Goal: Transaction & Acquisition: Purchase product/service

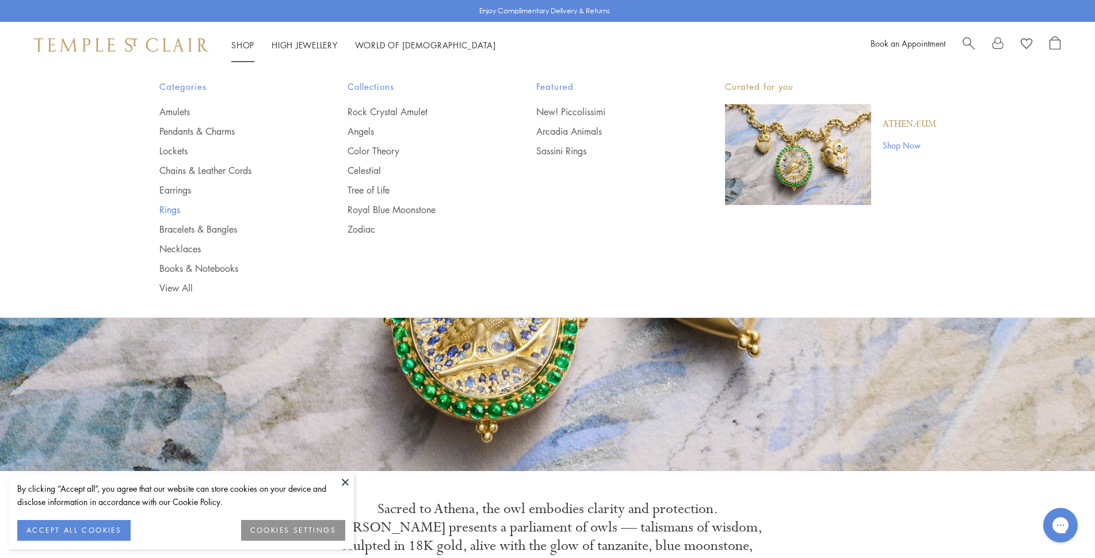
click at [169, 209] on link "Rings" at bounding box center [230, 209] width 143 height 13
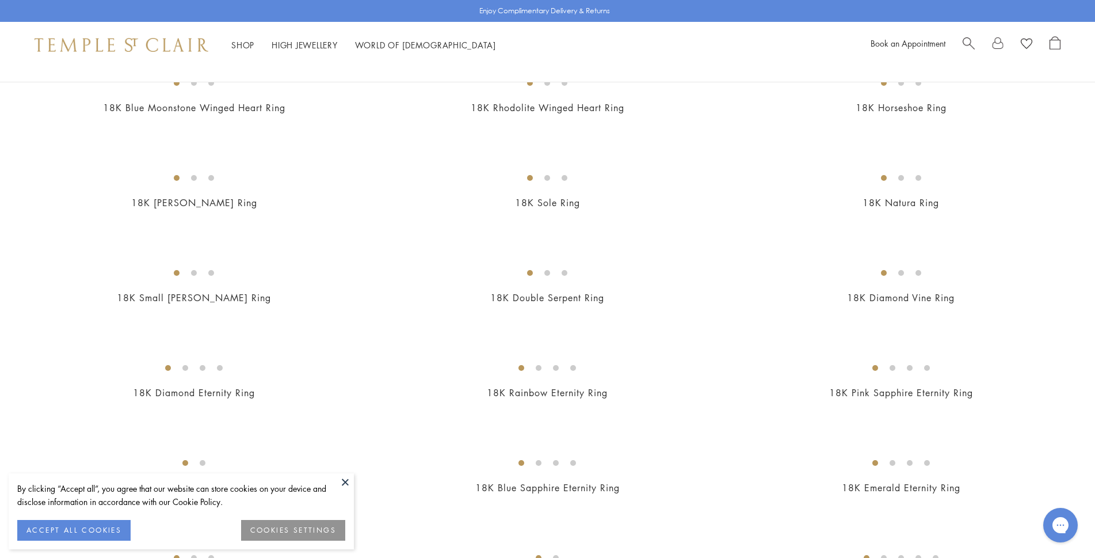
scroll to position [921, 0]
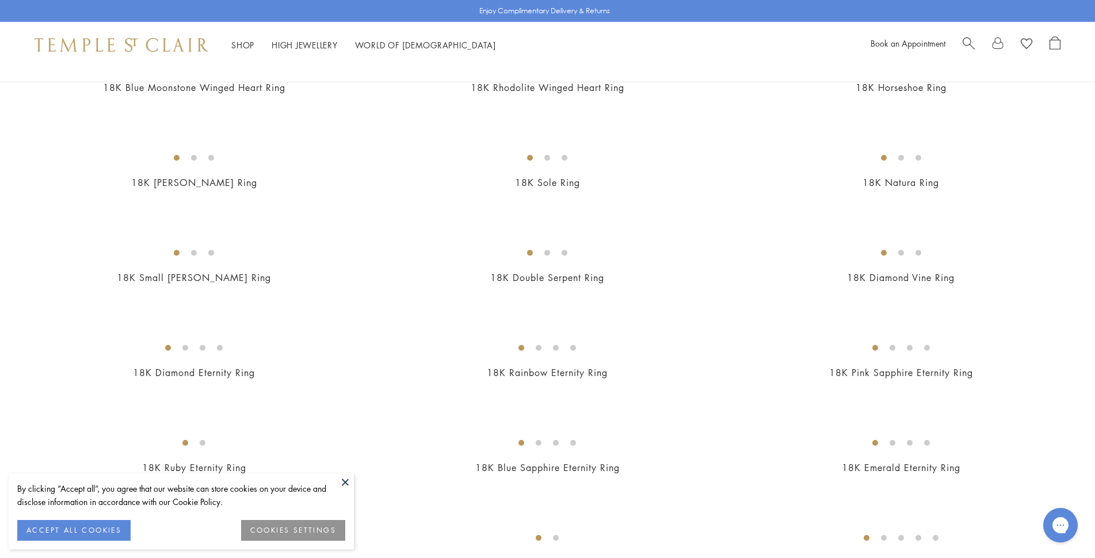
click at [0, 0] on img at bounding box center [0, 0] width 0 height 0
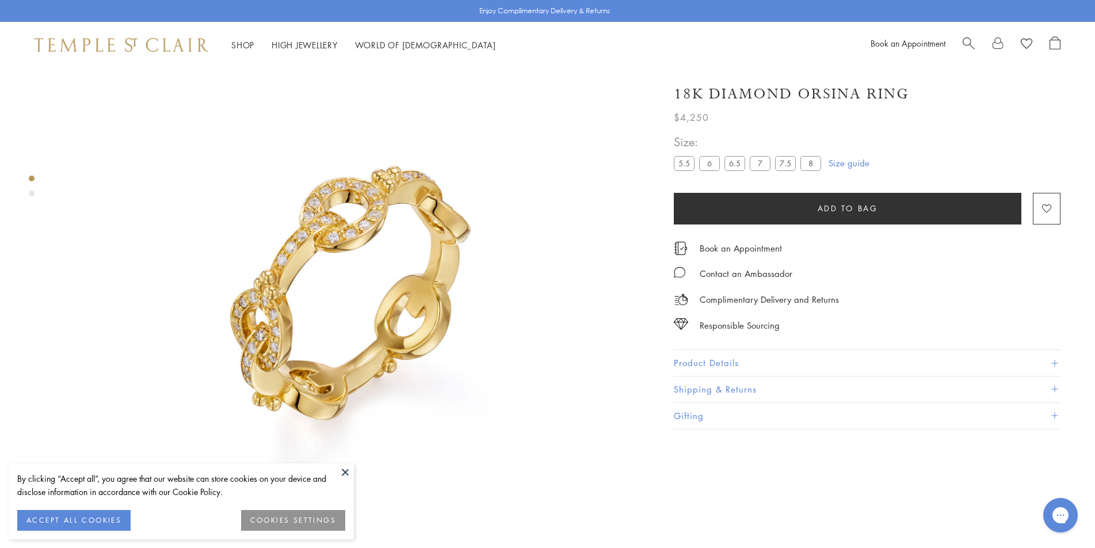
click at [327, 222] on img at bounding box center [352, 294] width 589 height 589
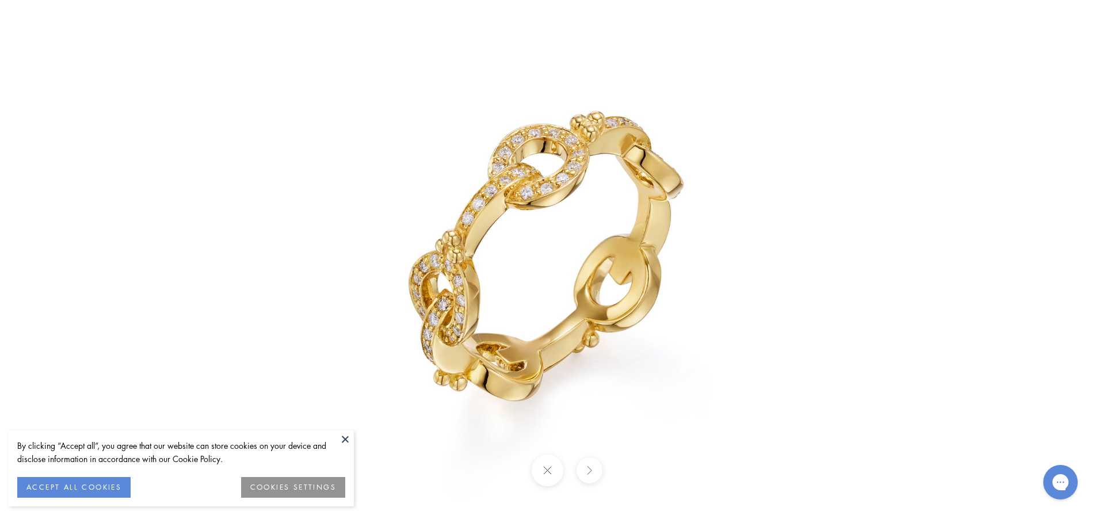
click at [550, 469] on button at bounding box center [548, 471] width 32 height 32
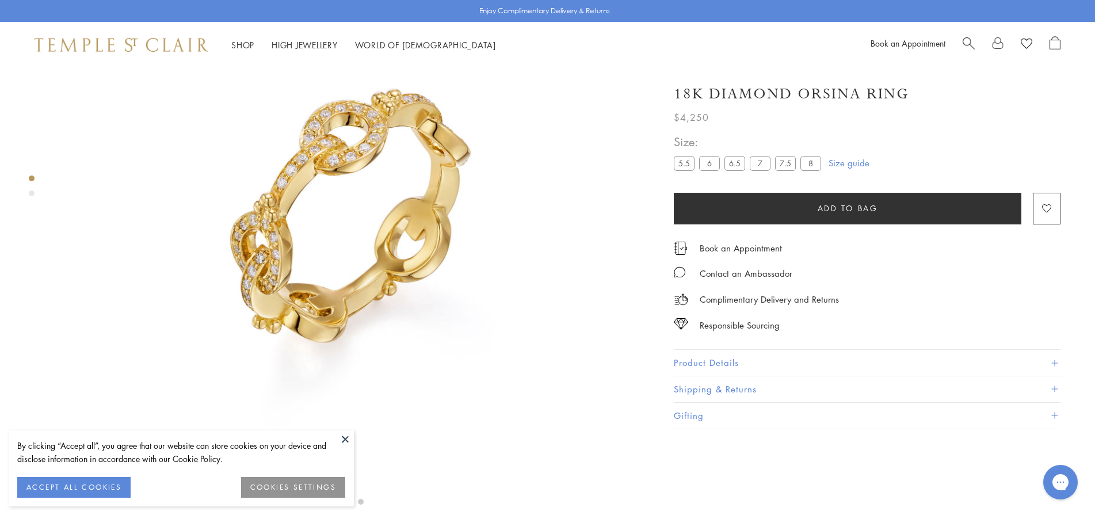
scroll to position [241, 0]
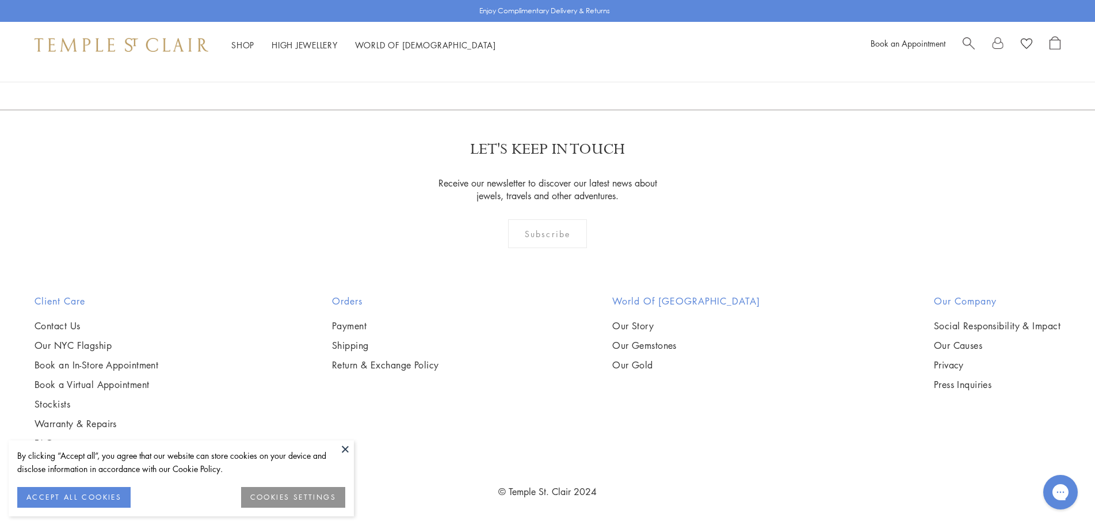
scroll to position [6502, 0]
click at [553, 63] on link "2" at bounding box center [548, 48] width 38 height 32
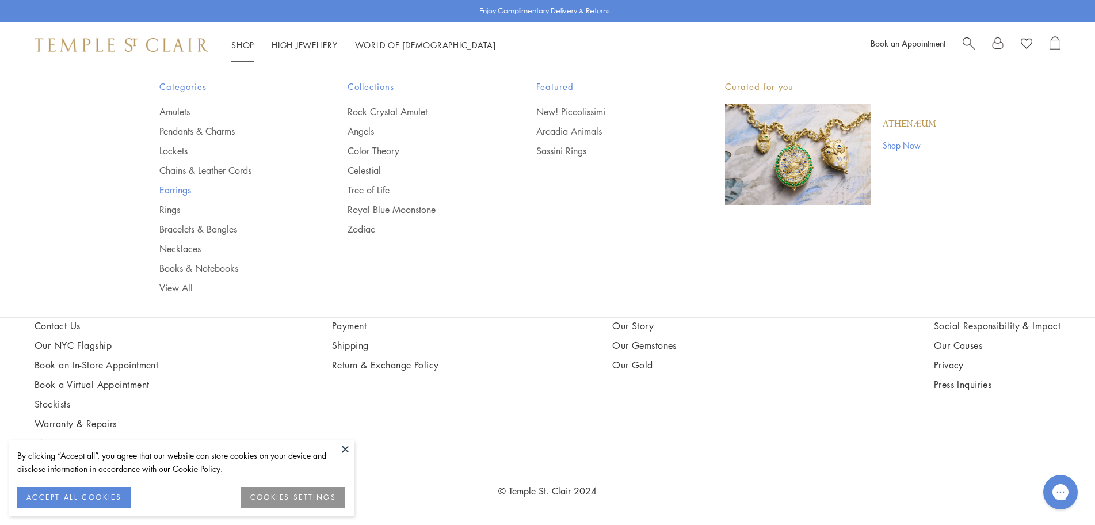
click at [182, 189] on link "Earrings" at bounding box center [230, 190] width 143 height 13
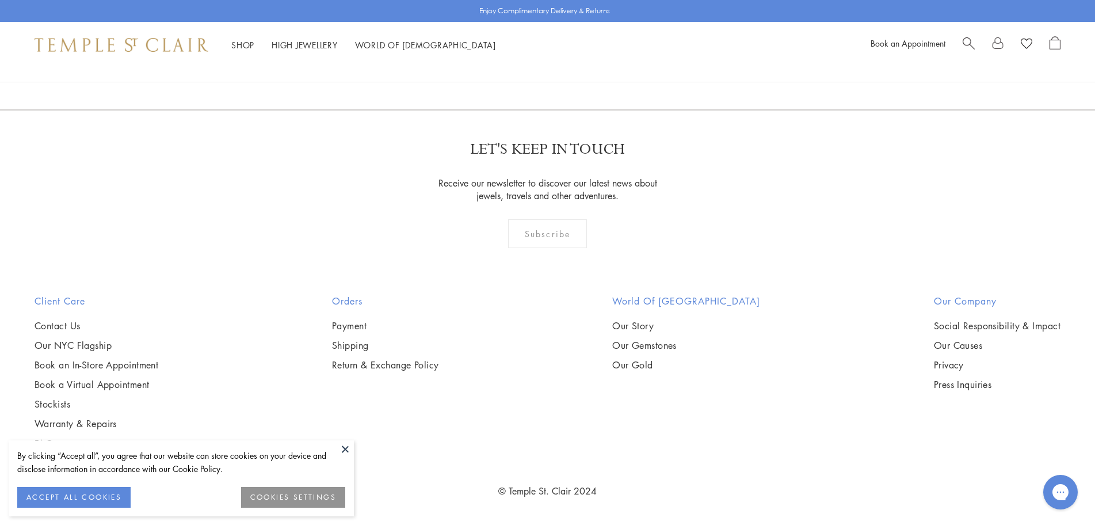
scroll to position [7192, 0]
click at [526, 63] on link "2" at bounding box center [529, 48] width 38 height 32
